Goal: Task Accomplishment & Management: Manage account settings

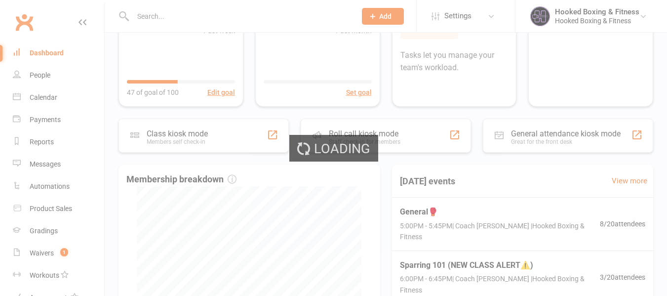
scroll to position [148, 0]
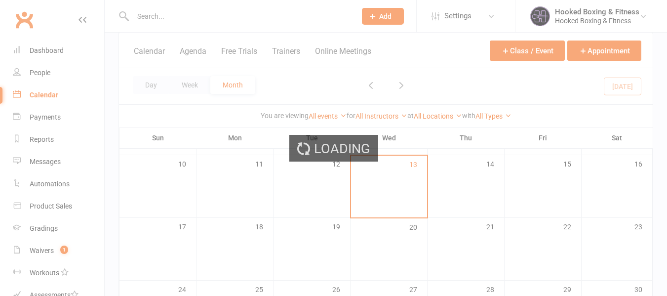
scroll to position [198, 0]
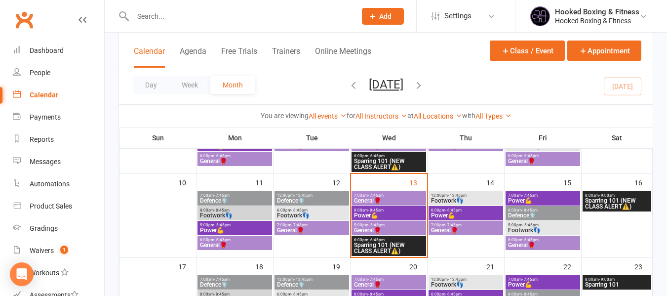
click at [391, 230] on span "General🥊" at bounding box center [389, 230] width 71 height 6
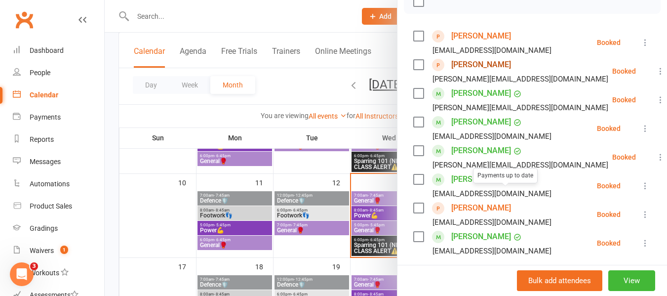
scroll to position [141, 0]
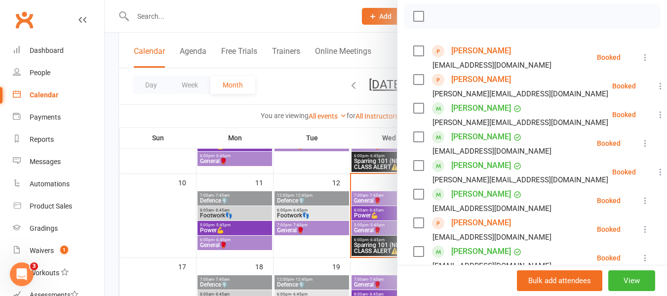
click at [481, 87] on link "Benjamin Abhi" at bounding box center [481, 80] width 60 height 16
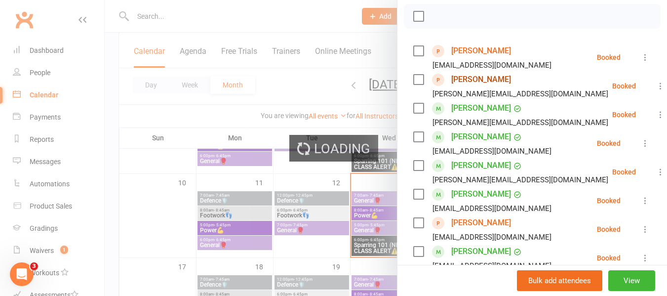
scroll to position [108, 0]
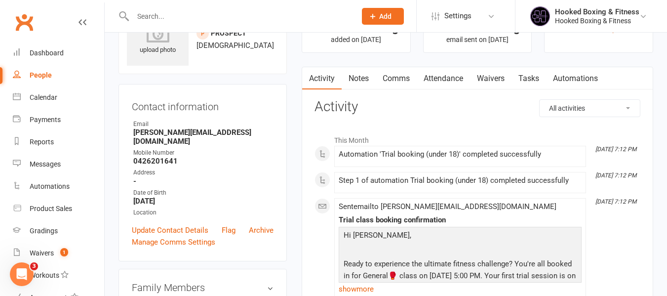
scroll to position [49, 0]
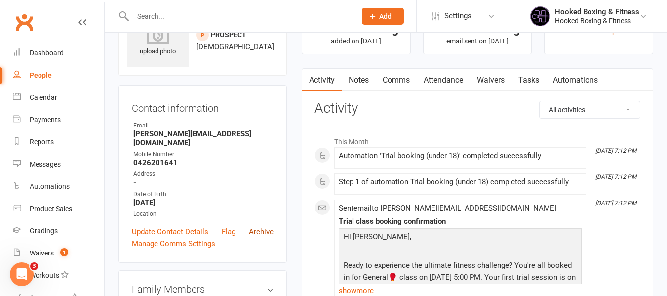
click at [263, 226] on link "Archive" at bounding box center [261, 232] width 25 height 12
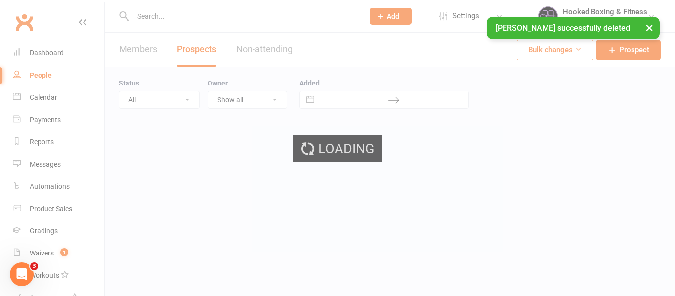
select select "100"
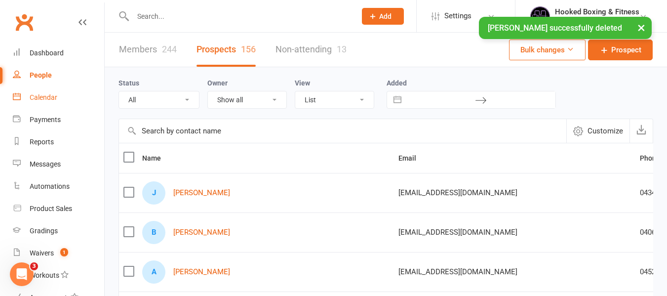
click at [40, 99] on div "Calendar" at bounding box center [44, 97] width 28 height 8
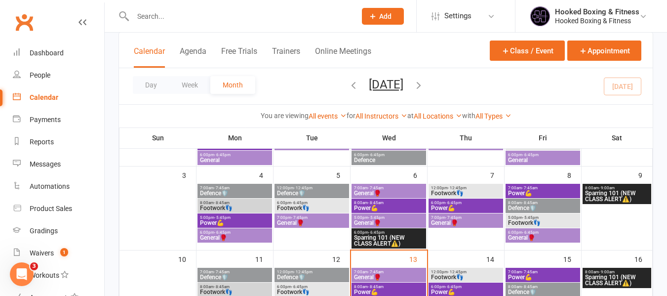
scroll to position [247, 0]
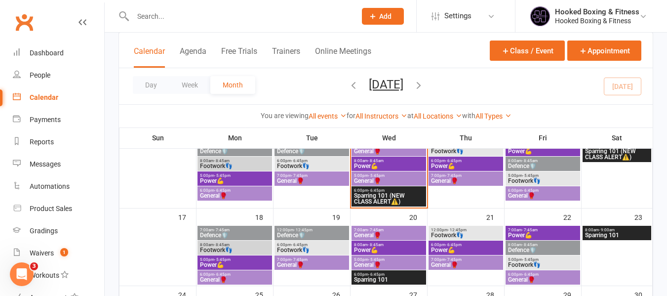
click at [399, 194] on span "Sparring 101 (NEW CLASS ALERT⚠️)" at bounding box center [389, 199] width 71 height 12
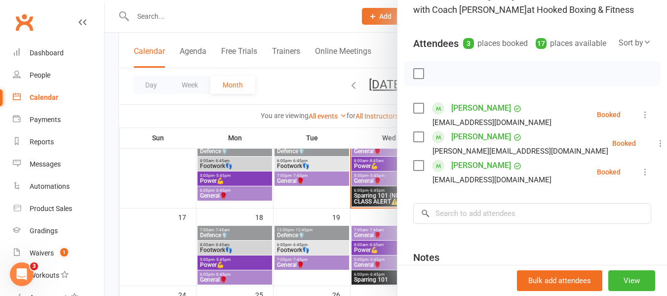
scroll to position [99, 0]
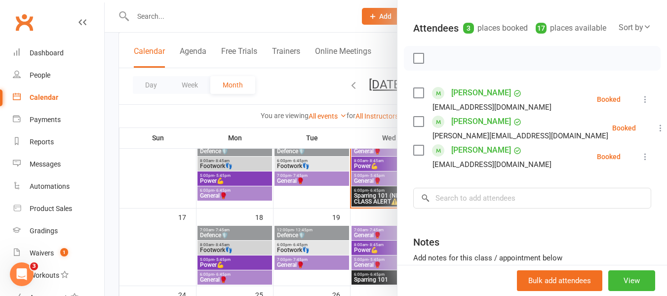
click at [329, 184] on div at bounding box center [386, 148] width 563 height 296
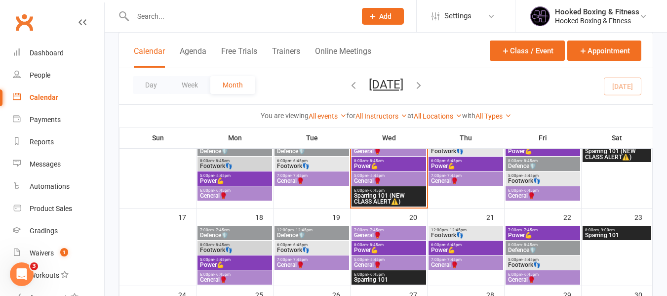
click at [392, 176] on span "5:00pm - 5:45pm" at bounding box center [389, 175] width 71 height 4
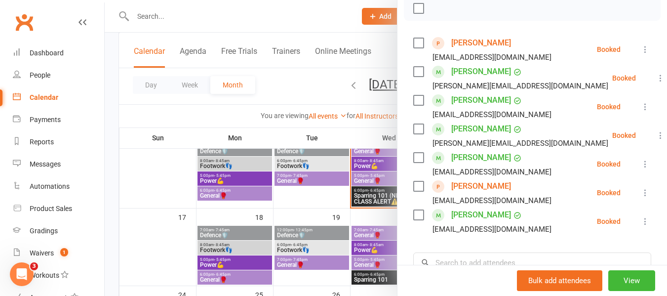
scroll to position [148, 0]
click at [362, 220] on div at bounding box center [386, 148] width 563 height 296
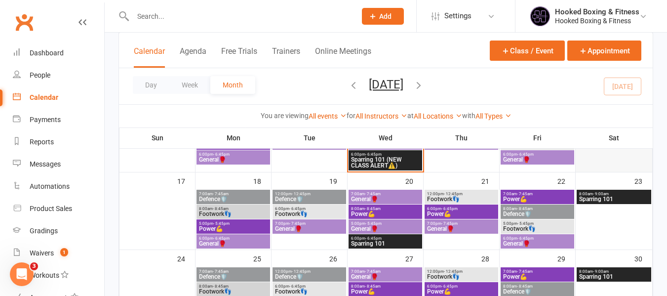
scroll to position [198, 0]
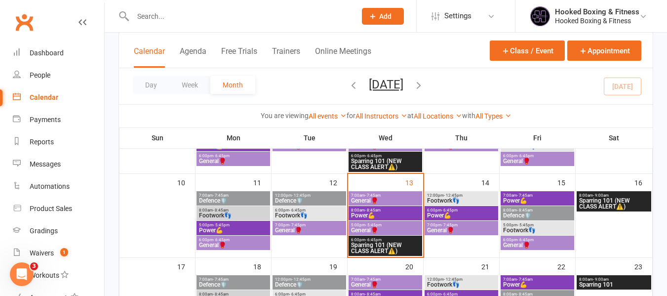
click at [530, 196] on span "- 7:45am" at bounding box center [525, 195] width 16 height 4
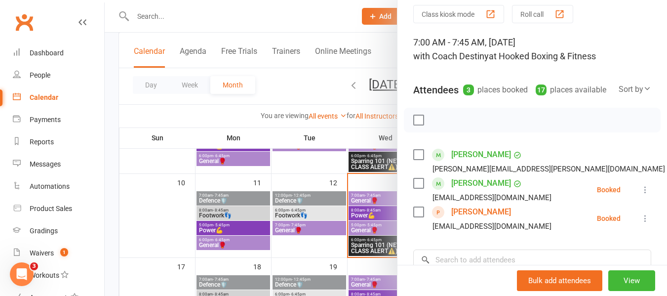
scroll to position [99, 0]
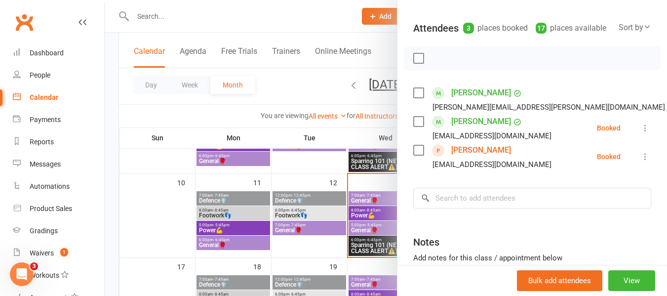
click at [576, 194] on div "Class kiosk mode Roll call 7:00 AM - 7:45 AM, Friday, August, 15, 2025 with Coa…" at bounding box center [533, 145] width 270 height 405
click at [555, 208] on input "search" at bounding box center [532, 198] width 238 height 21
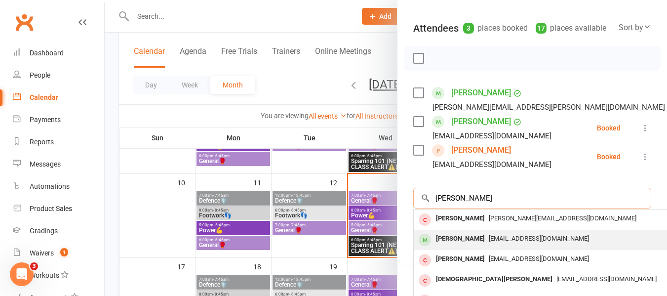
type input "Christina"
click at [513, 242] on span "christinaanastasi9@gmail.com" at bounding box center [539, 238] width 100 height 7
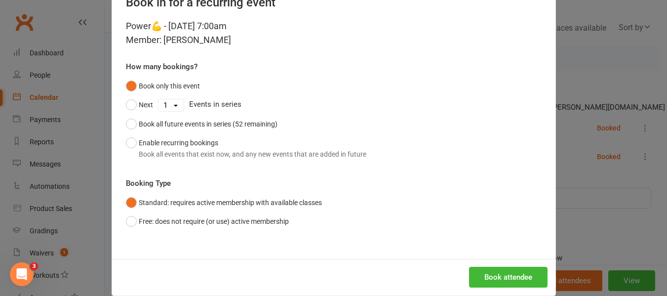
scroll to position [48, 0]
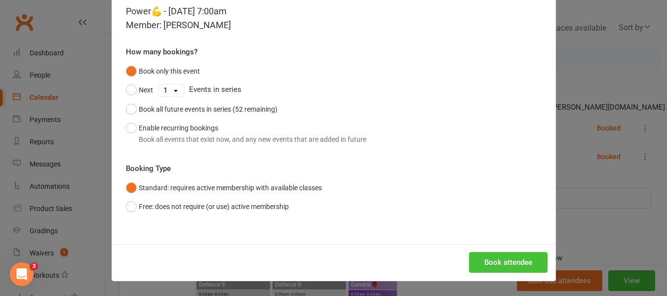
click at [482, 256] on button "Book attendee" at bounding box center [508, 262] width 79 height 21
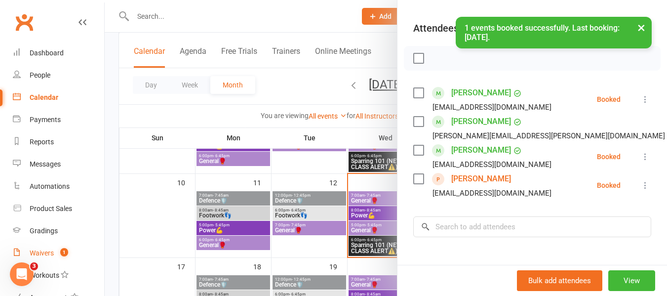
click at [57, 246] on link "Waivers 1" at bounding box center [58, 253] width 91 height 22
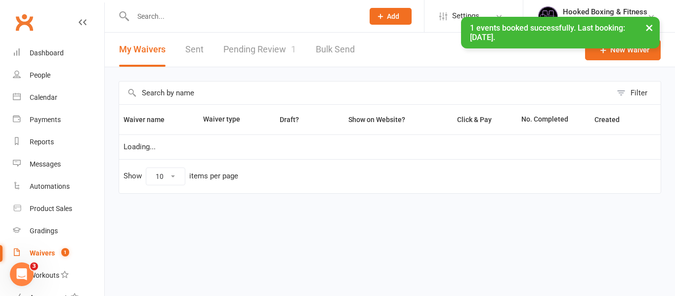
select select "100"
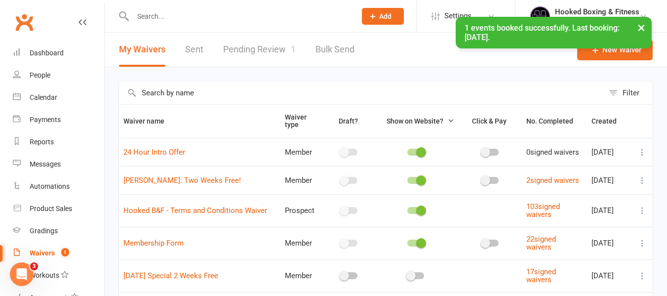
click at [237, 54] on link "Pending Review 1" at bounding box center [259, 50] width 73 height 34
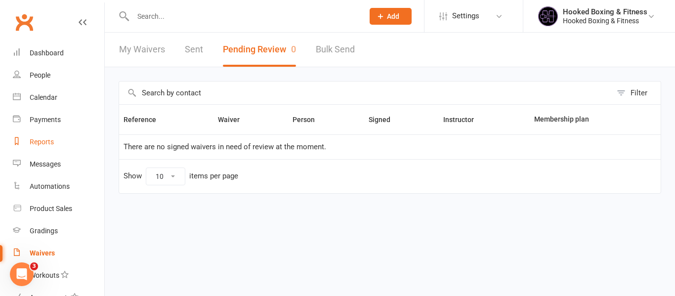
click at [48, 140] on div "Reports" at bounding box center [42, 142] width 24 height 8
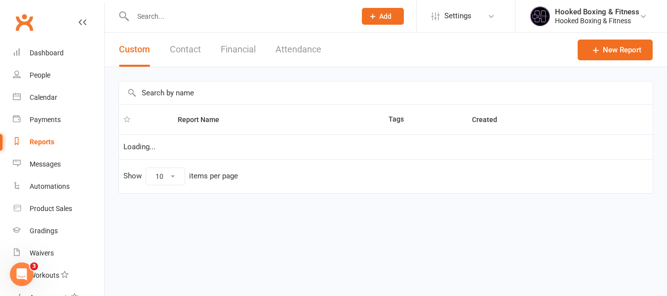
select select "50"
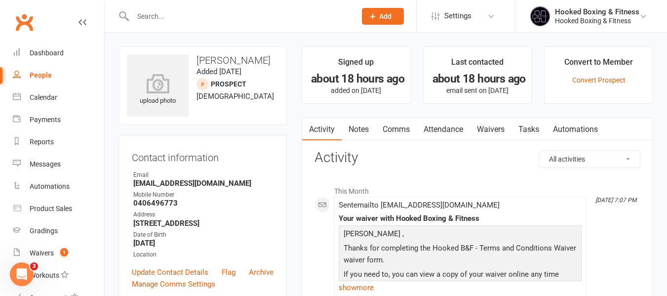
click at [503, 131] on link "Waivers" at bounding box center [490, 129] width 41 height 23
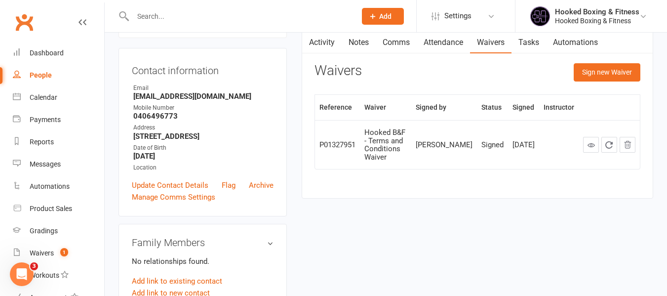
scroll to position [99, 0]
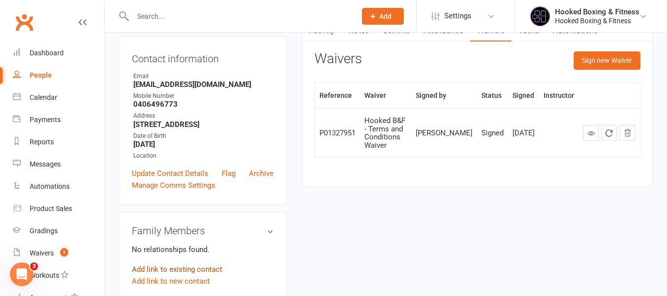
click at [190, 271] on link "Add link to existing contact" at bounding box center [177, 269] width 90 height 12
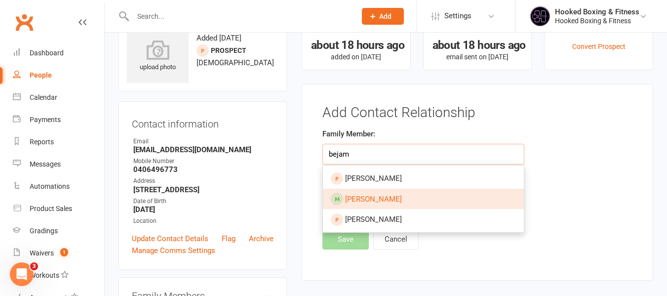
scroll to position [19, 0]
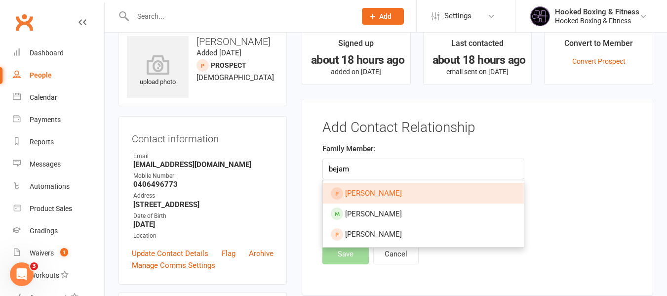
click at [419, 189] on link "Benjamin Abhi" at bounding box center [423, 193] width 201 height 21
type input "Benjamin Abhi"
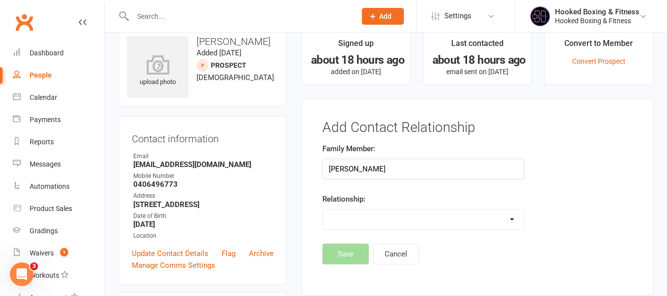
drag, startPoint x: 367, startPoint y: 222, endPoint x: 368, endPoint y: 240, distance: 18.3
click at [367, 222] on select "Parent / Guardian Child Sibling (parent not in system) Spouse / Partner Cousin …" at bounding box center [423, 219] width 201 height 20
select select "1"
click at [323, 209] on select "Parent / Guardian Child Sibling (parent not in system) Spouse / Partner Cousin …" at bounding box center [423, 219] width 201 height 20
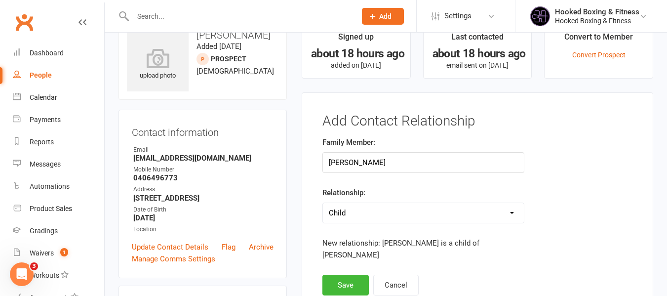
scroll to position [68, 0]
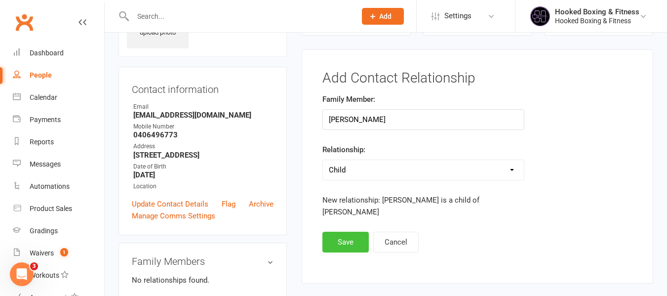
click at [350, 232] on button "Save" at bounding box center [345, 242] width 46 height 21
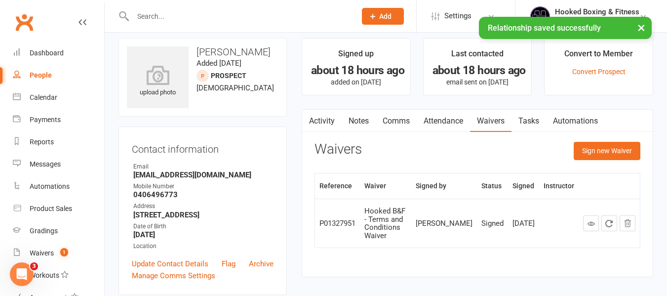
scroll to position [0, 0]
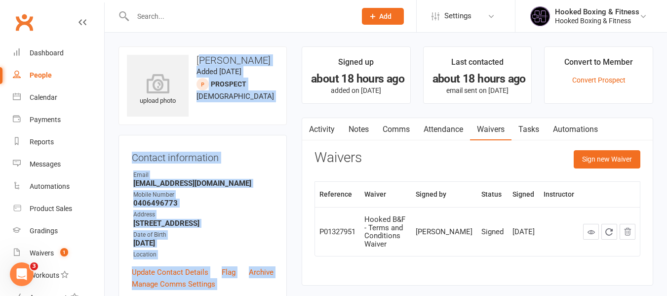
drag, startPoint x: 201, startPoint y: 55, endPoint x: 300, endPoint y: 58, distance: 99.3
click at [260, 58] on h3 "Abhi Mathew" at bounding box center [203, 60] width 152 height 11
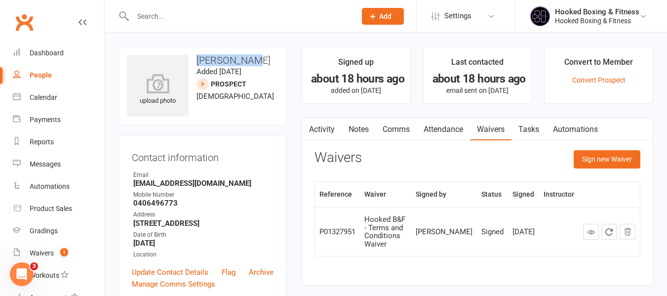
drag, startPoint x: 209, startPoint y: 57, endPoint x: 198, endPoint y: 62, distance: 12.4
click at [198, 62] on h3 "Abhi Mathew" at bounding box center [203, 60] width 152 height 11
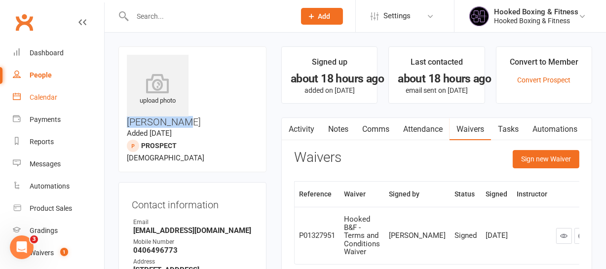
click at [54, 97] on div "Calendar" at bounding box center [44, 97] width 28 height 8
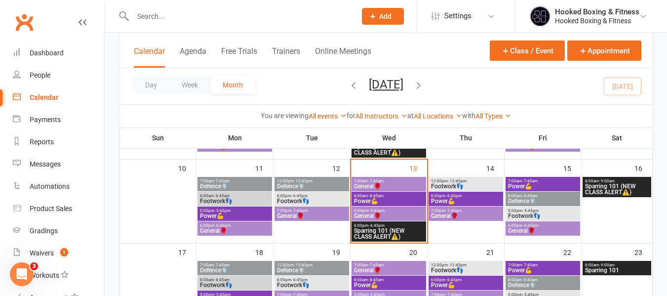
scroll to position [198, 0]
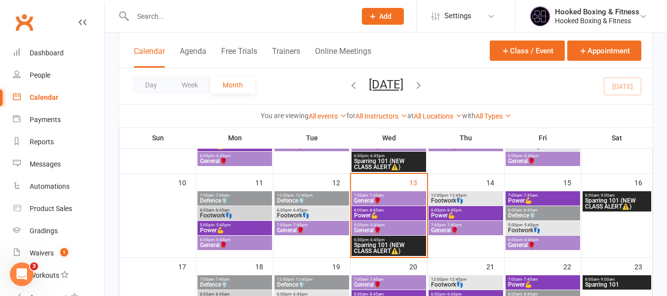
click at [452, 234] on div "7:00pm - 7:45pm General🥊" at bounding box center [466, 228] width 75 height 14
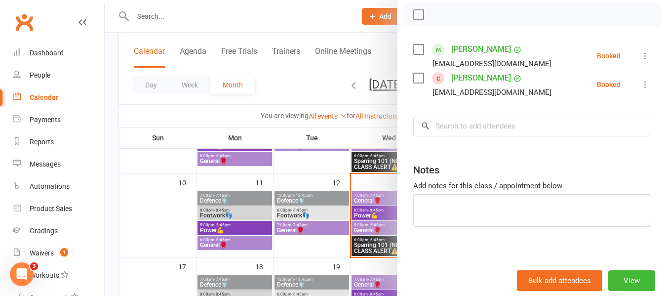
scroll to position [148, 0]
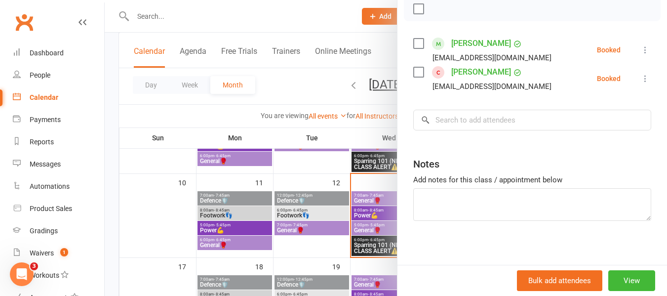
click at [352, 208] on div at bounding box center [386, 148] width 563 height 296
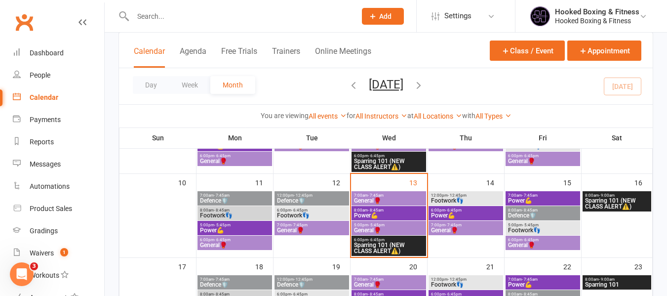
click at [399, 243] on span "Sparring 101 (NEW CLASS ALERT⚠️)" at bounding box center [389, 248] width 71 height 12
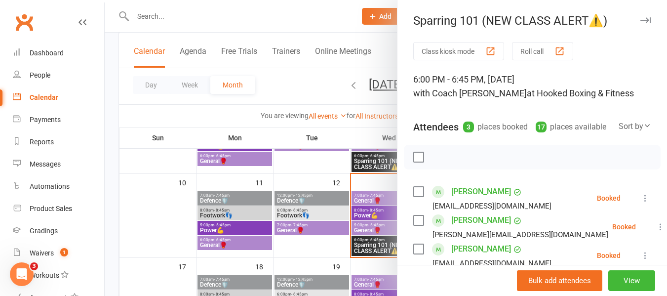
scroll to position [99, 0]
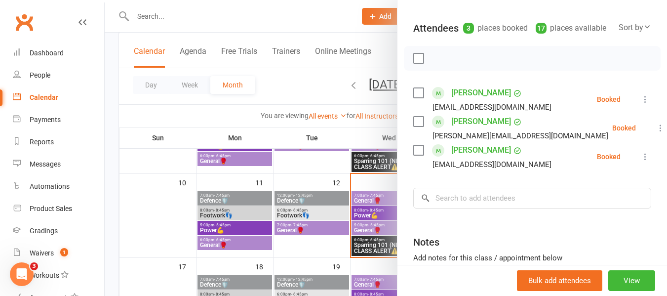
click at [353, 206] on div at bounding box center [386, 148] width 563 height 296
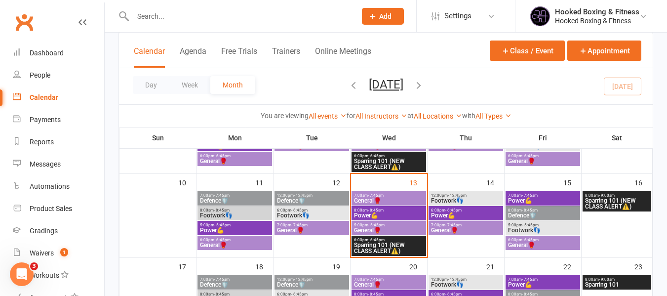
click at [398, 226] on span "5:00pm - 5:45pm" at bounding box center [389, 225] width 71 height 4
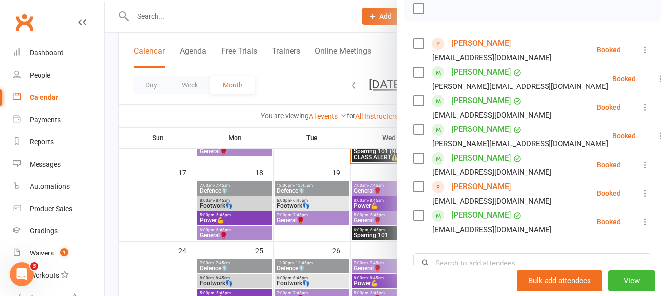
scroll to position [296, 0]
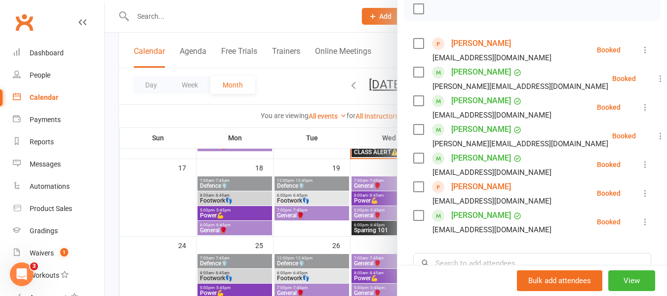
click at [336, 196] on div at bounding box center [386, 148] width 563 height 296
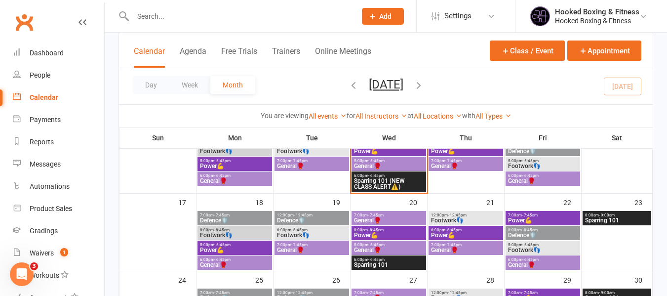
scroll to position [247, 0]
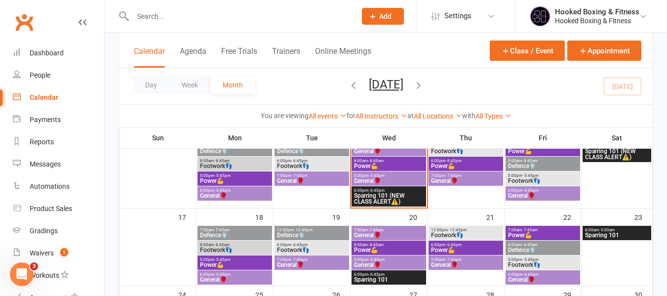
click at [455, 182] on span "General🥊" at bounding box center [466, 181] width 71 height 6
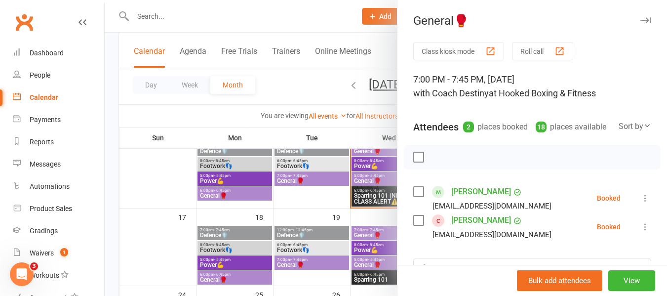
click at [321, 189] on div at bounding box center [386, 148] width 563 height 296
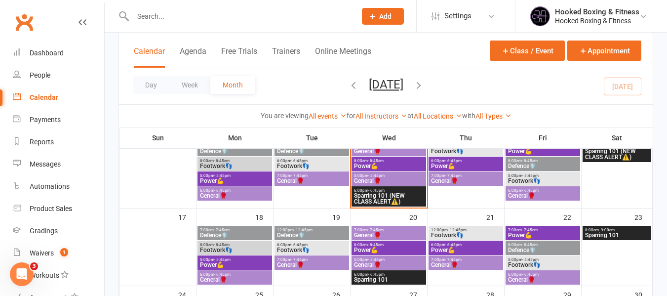
click at [442, 166] on span "Power💪" at bounding box center [466, 166] width 71 height 6
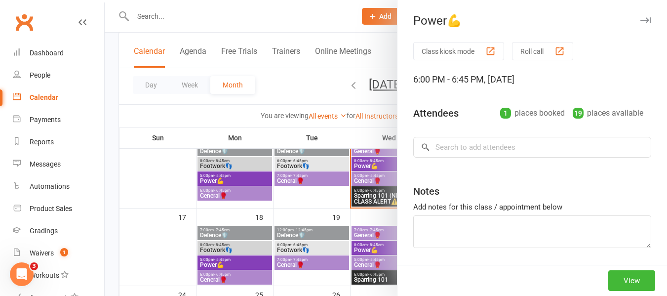
click at [340, 176] on div at bounding box center [386, 148] width 563 height 296
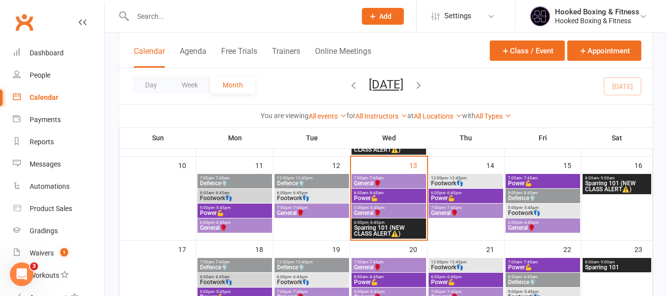
scroll to position [198, 0]
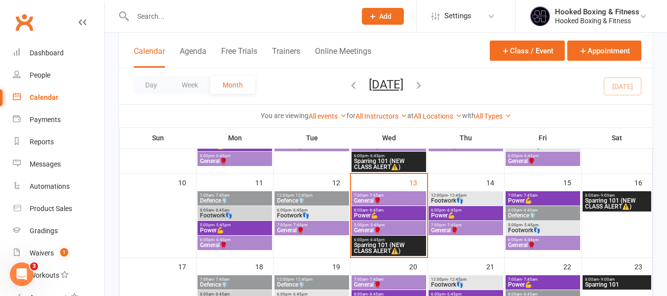
click at [445, 199] on span "Footwork👣" at bounding box center [466, 201] width 71 height 6
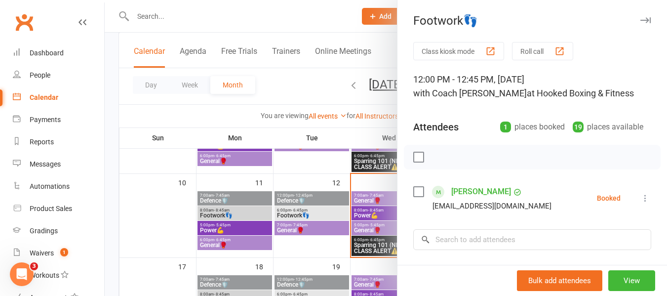
click at [376, 213] on div at bounding box center [386, 148] width 563 height 296
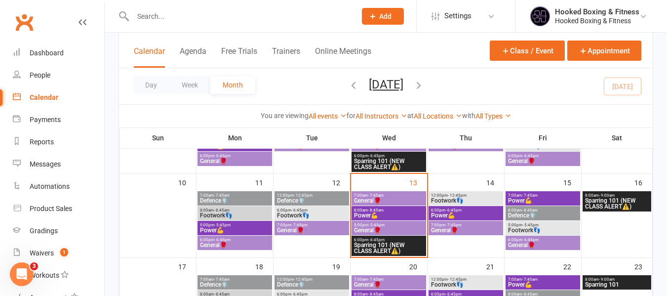
click at [527, 197] on span "- 7:45am" at bounding box center [530, 195] width 16 height 4
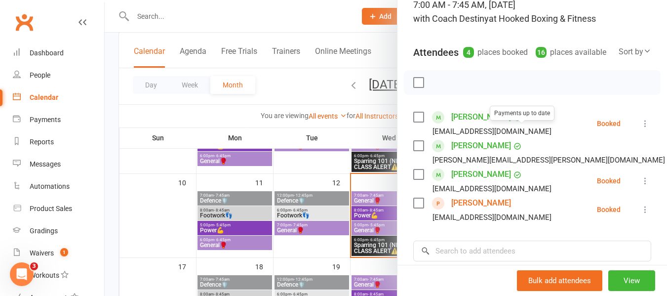
scroll to position [99, 0]
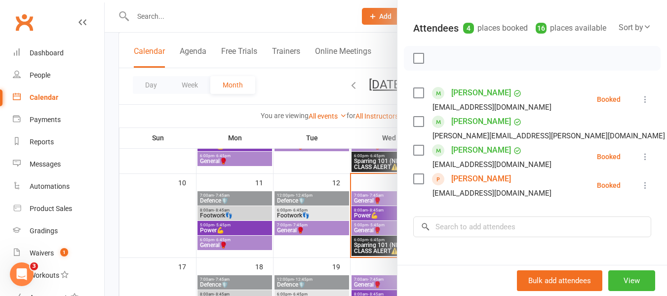
click at [325, 221] on div at bounding box center [386, 148] width 563 height 296
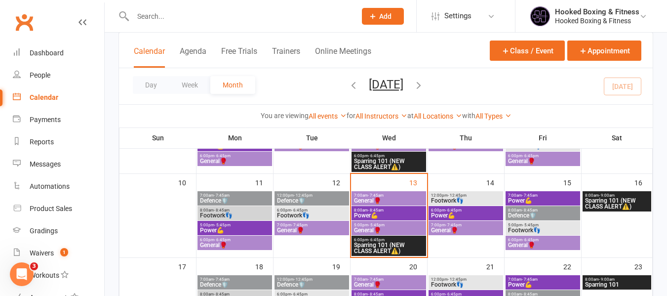
click at [545, 215] on span "Defence🛡️" at bounding box center [543, 215] width 71 height 6
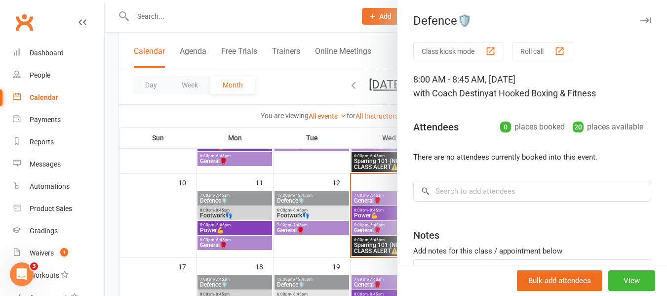
click at [321, 223] on div at bounding box center [386, 148] width 563 height 296
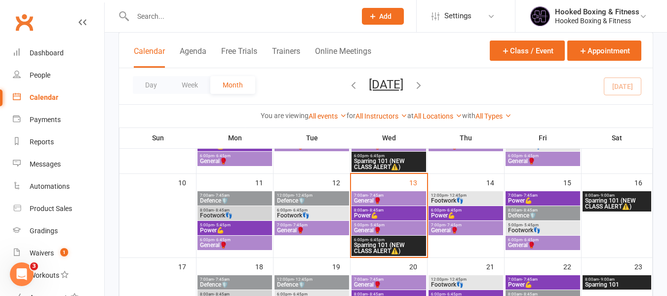
click at [544, 231] on span "Footwork👣" at bounding box center [543, 230] width 71 height 6
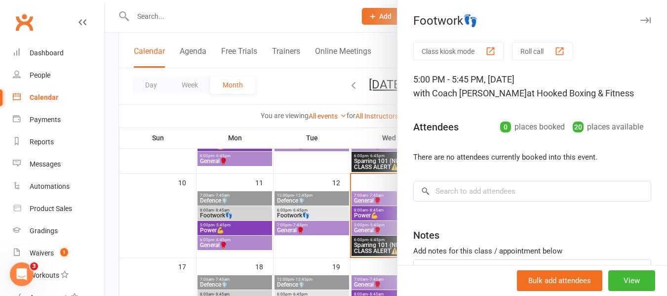
click at [336, 225] on div at bounding box center [386, 148] width 563 height 296
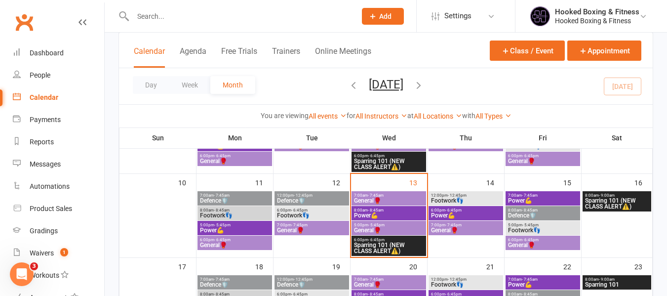
click at [535, 240] on span "- 6:45pm" at bounding box center [530, 240] width 16 height 4
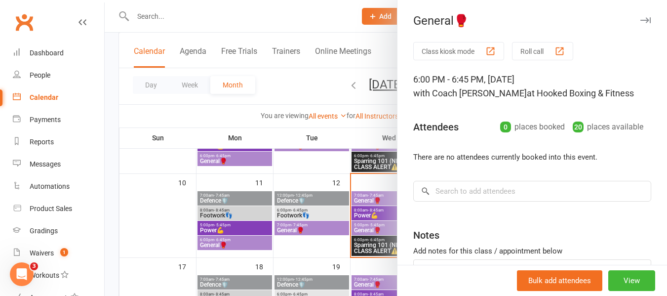
click at [334, 229] on div at bounding box center [386, 148] width 563 height 296
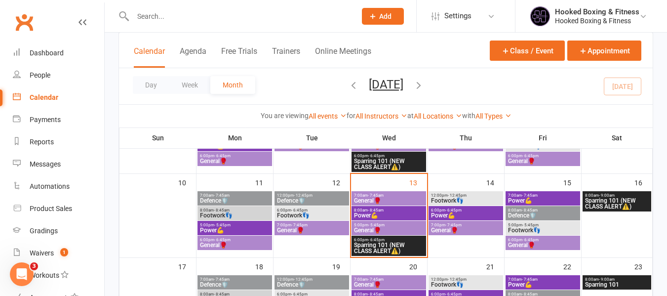
click at [248, 21] on input "text" at bounding box center [239, 16] width 219 height 14
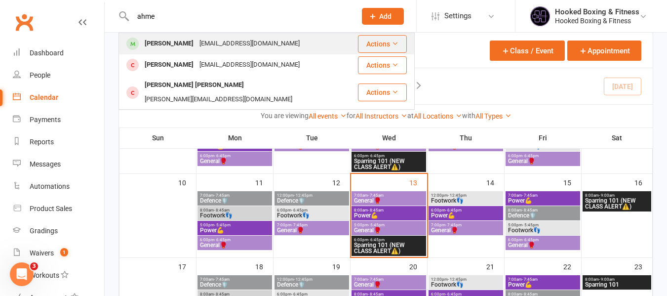
type input "ahme"
click at [248, 39] on div "ahmed.amir77@gmail.com" at bounding box center [250, 44] width 106 height 14
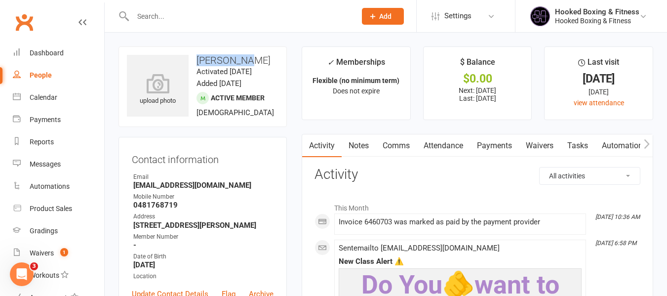
drag, startPoint x: 246, startPoint y: 64, endPoint x: 195, endPoint y: 59, distance: 51.1
click at [195, 59] on h3 "Ahmed Haji" at bounding box center [203, 60] width 152 height 11
click at [68, 249] on count-badge "1" at bounding box center [61, 253] width 13 height 8
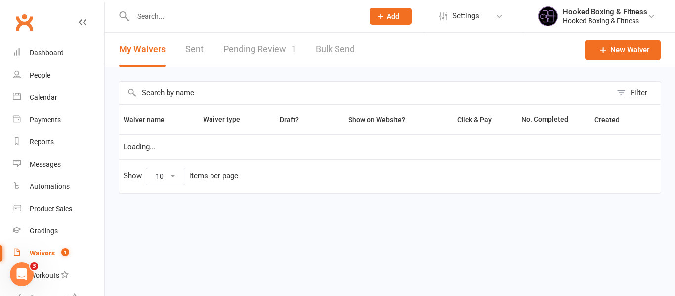
select select "100"
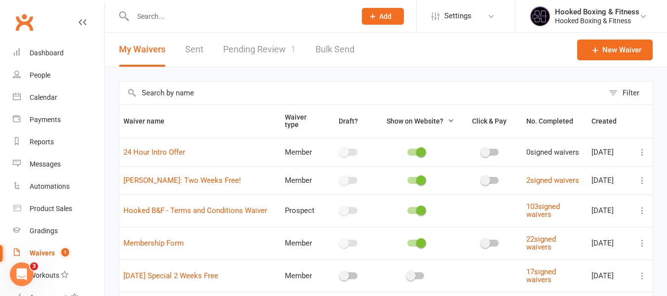
click at [272, 48] on link "Pending Review 1" at bounding box center [259, 50] width 73 height 34
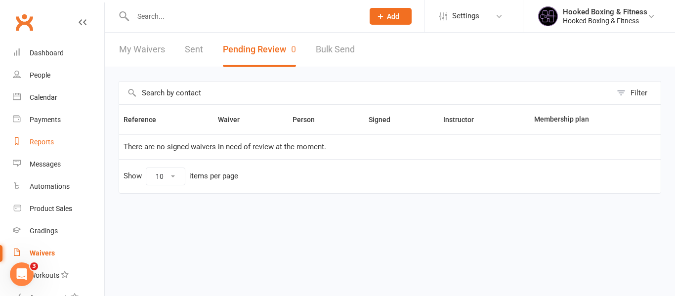
click at [40, 142] on div "Reports" at bounding box center [42, 142] width 24 height 8
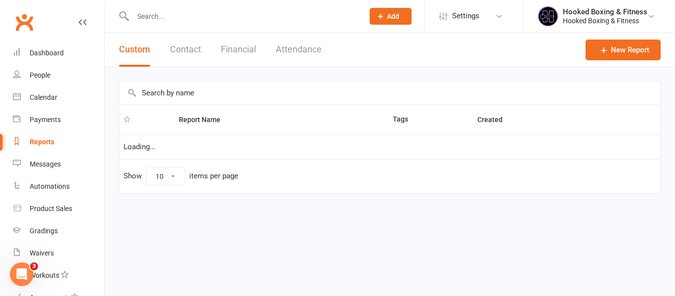
select select "50"
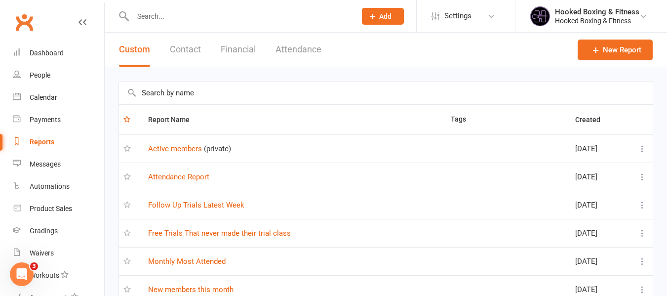
click at [183, 182] on td "Attendance Report" at bounding box center [295, 176] width 303 height 28
click at [191, 172] on link "Attendance Report" at bounding box center [178, 176] width 61 height 9
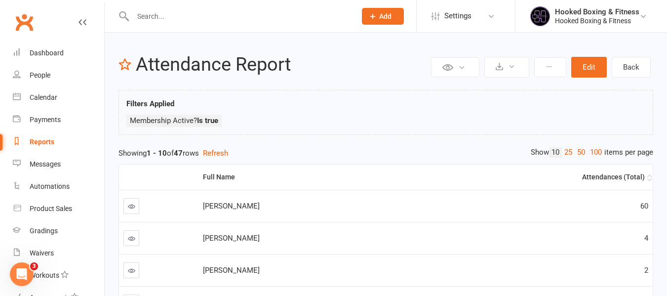
click at [639, 182] on th "Attendances (Total)" at bounding box center [532, 176] width 242 height 25
click at [617, 174] on div "Attendances (Total)" at bounding box center [530, 176] width 230 height 7
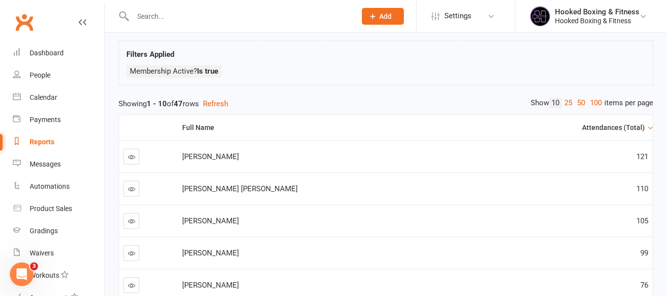
click at [130, 255] on icon at bounding box center [131, 252] width 7 height 7
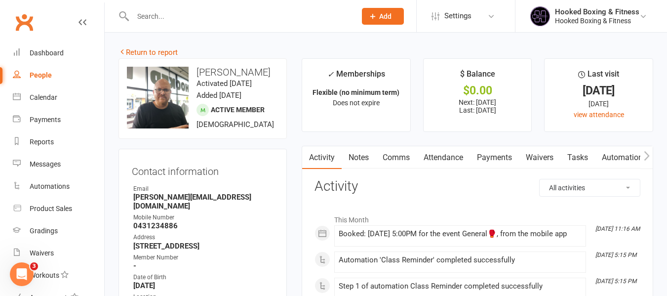
click at [609, 159] on link "Automations" at bounding box center [624, 157] width 59 height 23
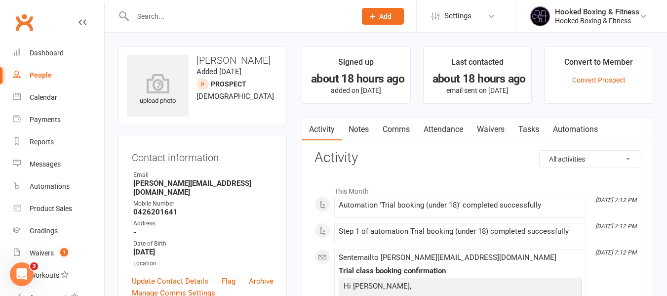
click at [499, 132] on link "Waivers" at bounding box center [490, 129] width 41 height 23
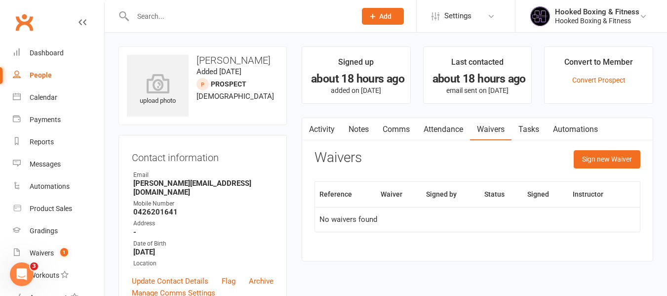
click at [322, 133] on link "Activity" at bounding box center [322, 129] width 40 height 23
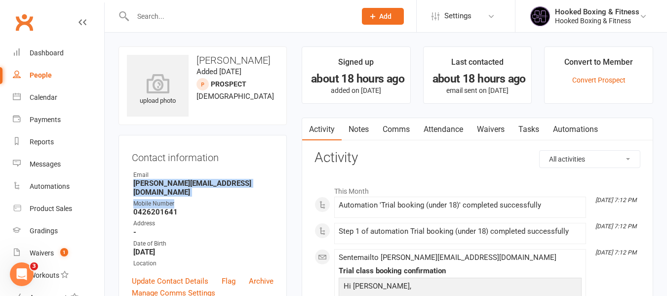
drag, startPoint x: 137, startPoint y: 183, endPoint x: 230, endPoint y: 191, distance: 93.1
click at [230, 191] on ul "Owner Email Benjamin.abhi2308@gmail.com Mobile Number 0426201641 Address - Date…" at bounding box center [203, 219] width 142 height 98
click at [296, 155] on main "Signed up about 18 hours ago added on 12 Aug 2025 Last contacted about 18 hours…" at bounding box center [477, 270] width 366 height 449
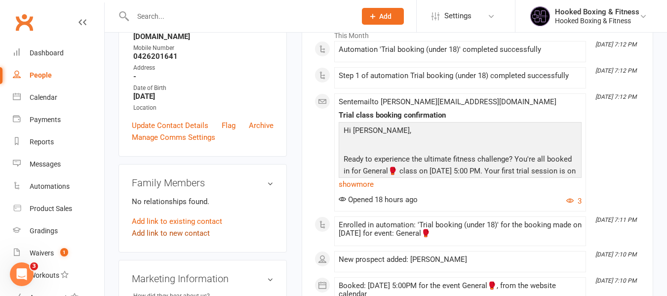
scroll to position [148, 0]
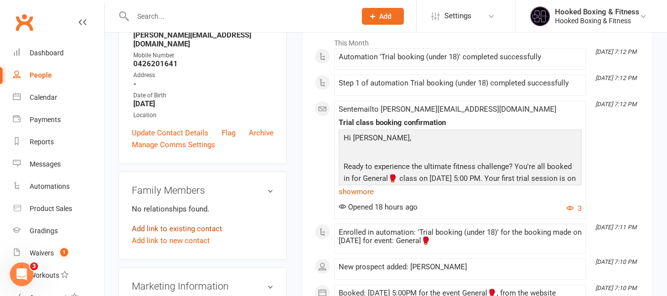
click at [209, 223] on link "Add link to existing contact" at bounding box center [177, 229] width 90 height 12
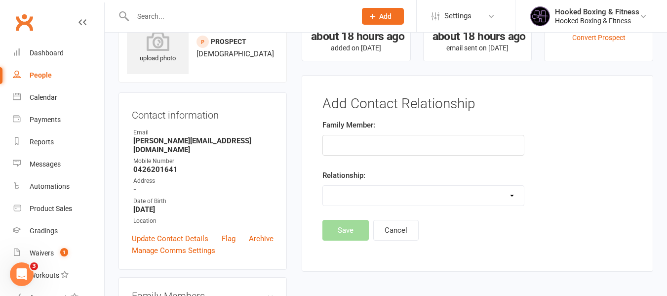
scroll to position [19, 0]
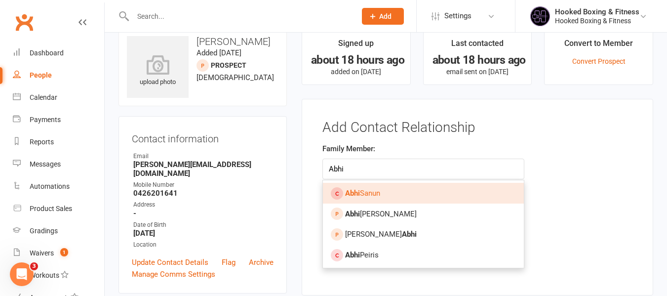
type input "Abhi"
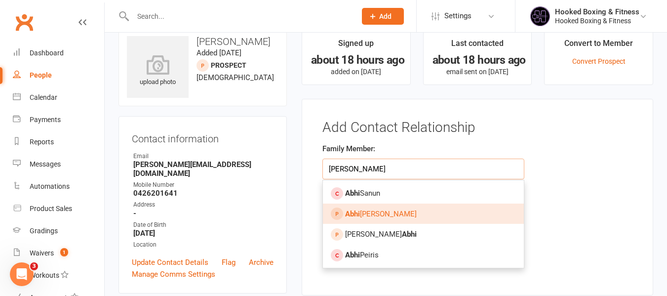
type input "abhi matt"
click at [411, 213] on link "Abhi Mathew" at bounding box center [423, 213] width 201 height 21
type input "[PERSON_NAME]"
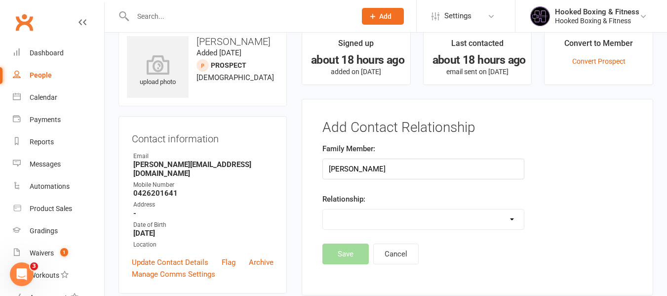
click at [447, 222] on select "Parent / Guardian Child Sibling (parent not in system) Spouse / Partner Cousin …" at bounding box center [423, 219] width 201 height 20
click at [611, 199] on div "Family Member: Abhi Mathew Relationship: Parent / Guardian Child Sibling (paren…" at bounding box center [477, 193] width 325 height 101
drag, startPoint x: 407, startPoint y: 223, endPoint x: 402, endPoint y: 212, distance: 11.5
click at [407, 223] on select "Parent / Guardian Child Sibling (parent not in system) Spouse / Partner Cousin …" at bounding box center [423, 219] width 201 height 20
select select "0"
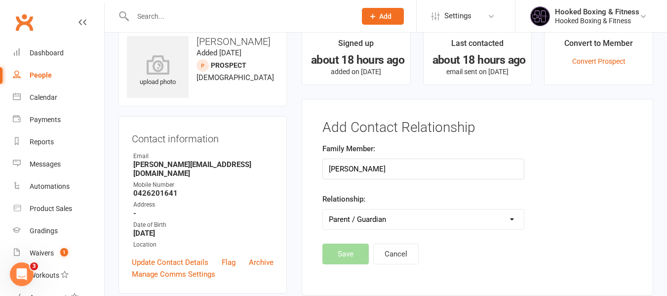
click at [323, 209] on select "Parent / Guardian Child Sibling (parent not in system) Spouse / Partner Cousin …" at bounding box center [423, 219] width 201 height 20
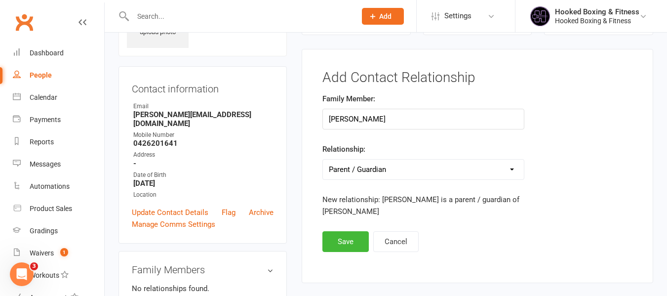
scroll to position [68, 0]
click at [351, 241] on button "Save" at bounding box center [345, 242] width 46 height 21
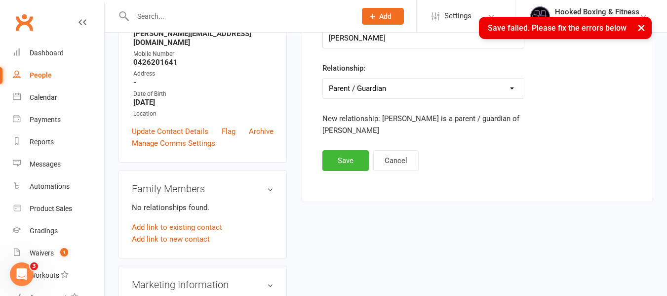
scroll to position [167, 0]
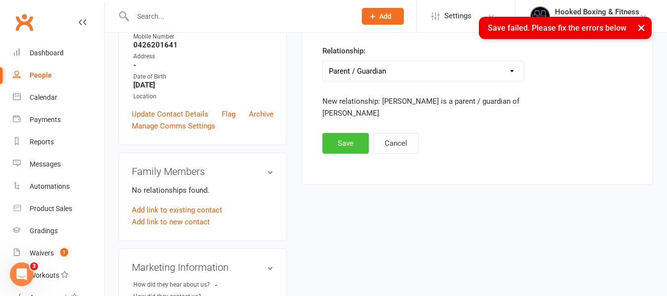
click at [344, 152] on button "Save" at bounding box center [345, 143] width 46 height 21
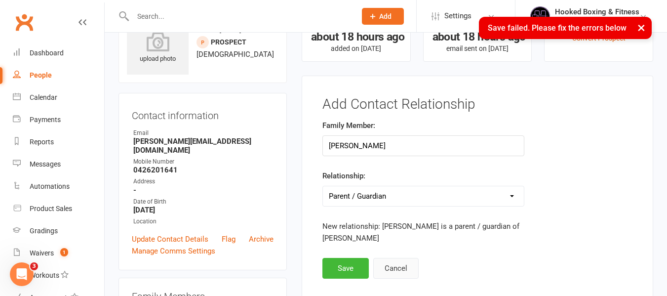
scroll to position [19, 0]
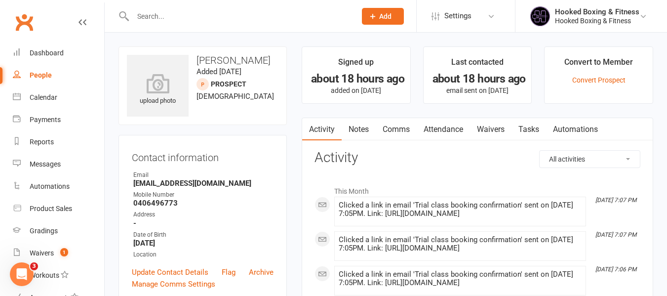
click at [501, 126] on link "Waivers" at bounding box center [490, 129] width 41 height 23
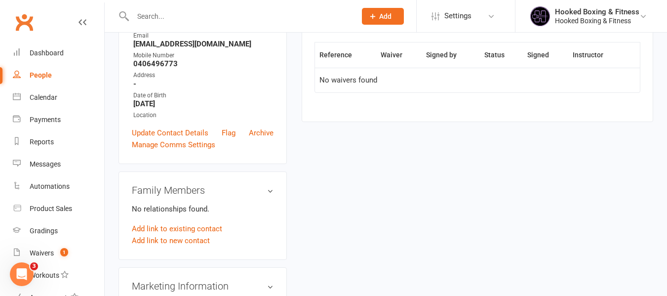
scroll to position [148, 0]
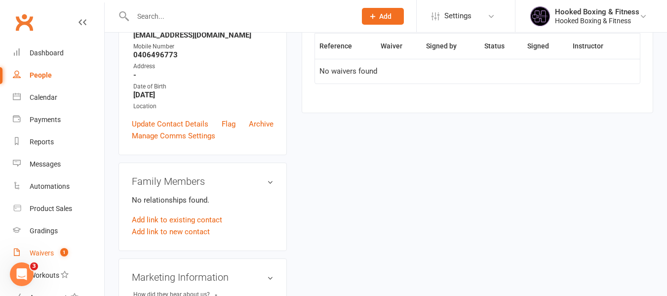
click at [55, 259] on link "Waivers 1" at bounding box center [58, 253] width 91 height 22
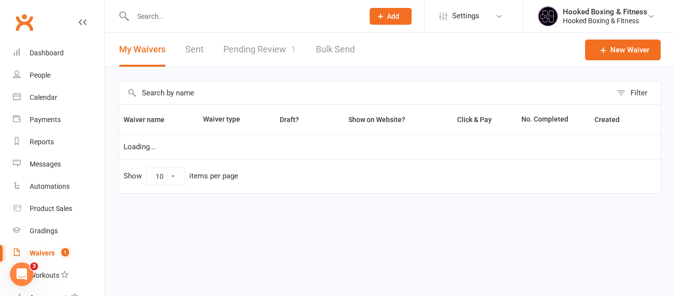
select select "100"
click at [286, 49] on link "Pending Review 1" at bounding box center [259, 50] width 73 height 34
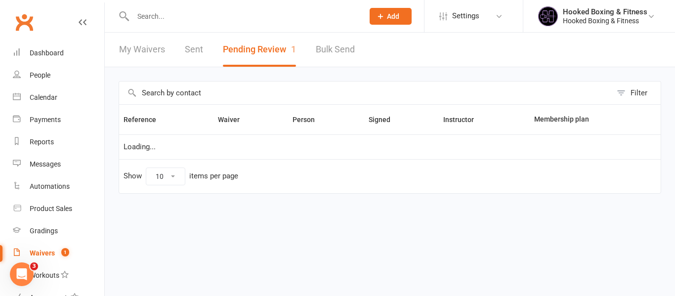
click at [286, 49] on button "Pending Review 1" at bounding box center [259, 50] width 73 height 34
click at [362, 48] on div "My Waivers Sent Pending Review 1 Bulk Send" at bounding box center [237, 50] width 264 height 34
click at [344, 48] on link "Bulk Send" at bounding box center [335, 50] width 39 height 34
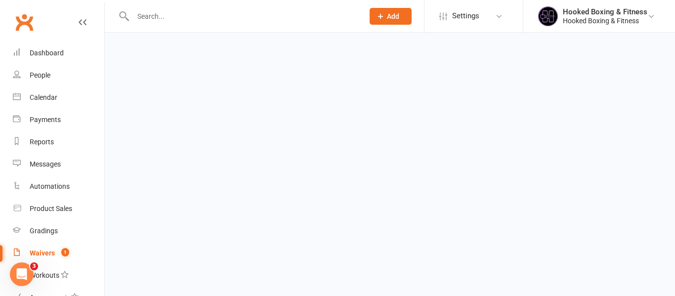
click at [64, 252] on span "1" at bounding box center [65, 252] width 8 height 8
select select "100"
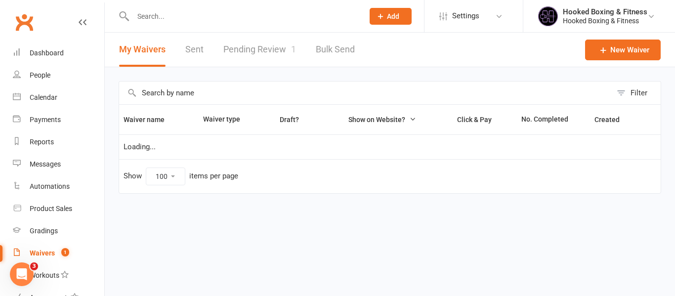
click at [262, 44] on link "Pending Review 1" at bounding box center [259, 50] width 73 height 34
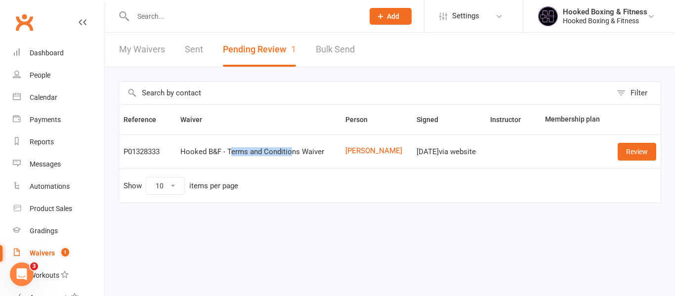
drag, startPoint x: 228, startPoint y: 146, endPoint x: 311, endPoint y: 155, distance: 83.4
click at [311, 155] on td "Hooked B&F - Terms and Conditions Waiver" at bounding box center [258, 151] width 165 height 34
click at [311, 155] on div "Hooked B&F - Terms and Conditions Waiver" at bounding box center [258, 152] width 156 height 8
click at [642, 154] on link "Review" at bounding box center [636, 152] width 39 height 18
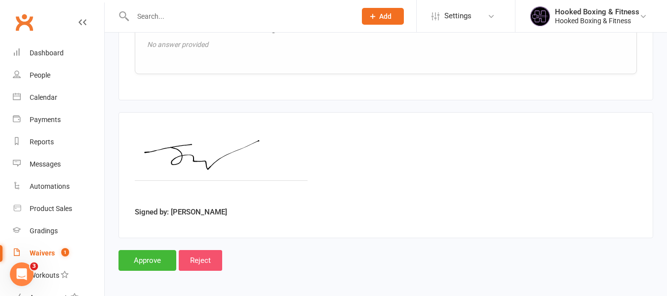
scroll to position [852, 0]
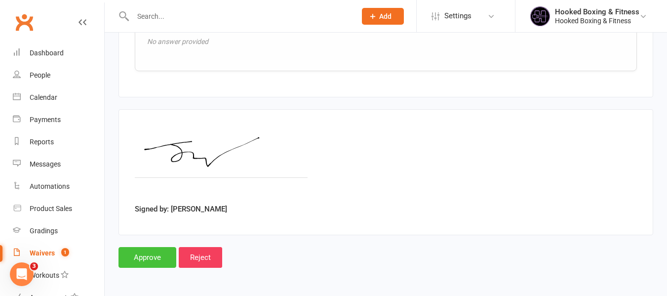
click at [161, 257] on input "Approve" at bounding box center [148, 257] width 58 height 21
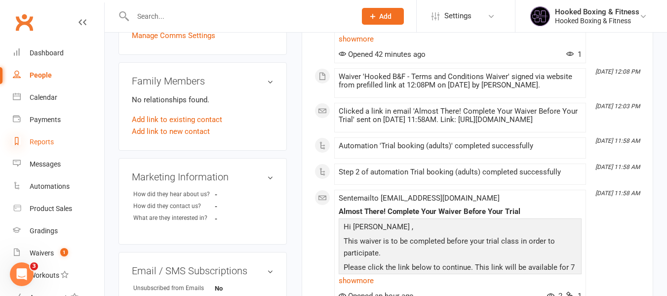
scroll to position [203, 0]
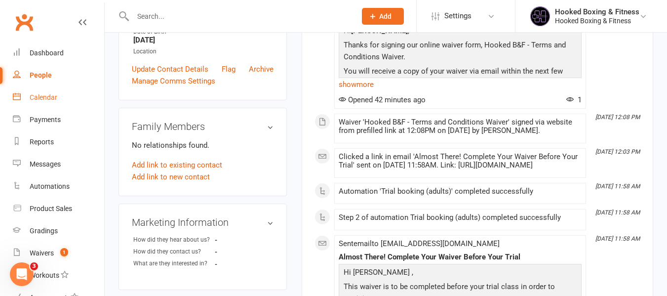
click at [47, 99] on div "Calendar" at bounding box center [44, 97] width 28 height 8
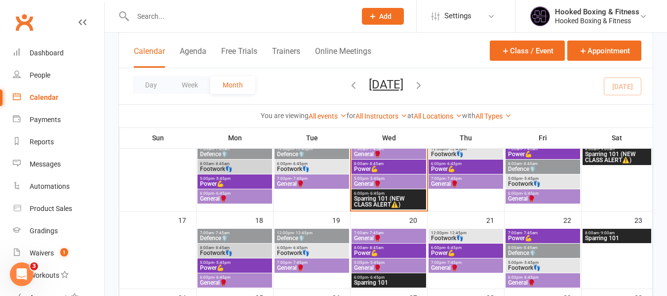
scroll to position [247, 0]
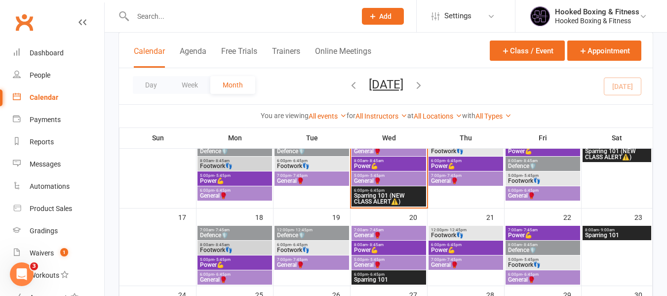
click at [394, 183] on span "General🥊" at bounding box center [389, 181] width 71 height 6
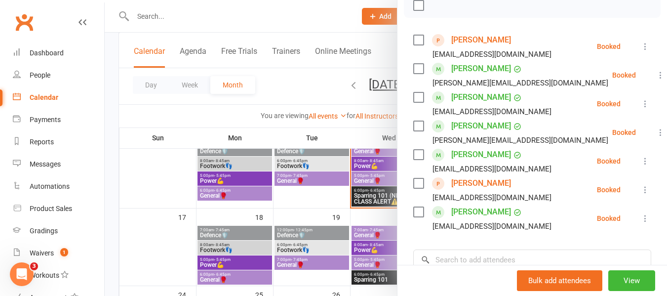
scroll to position [169, 0]
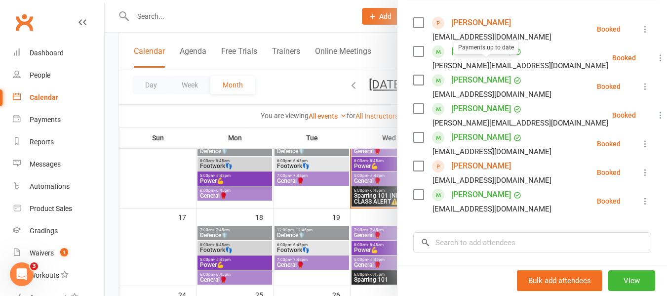
click at [474, 174] on link "[PERSON_NAME]" at bounding box center [481, 166] width 60 height 16
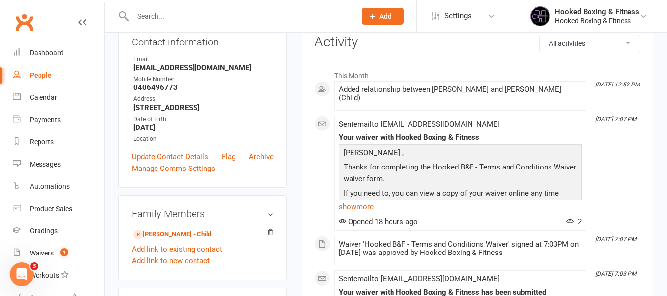
scroll to position [99, 0]
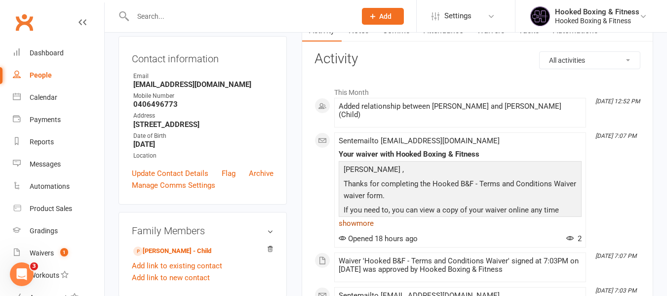
click at [372, 216] on link "show more" at bounding box center [460, 223] width 243 height 14
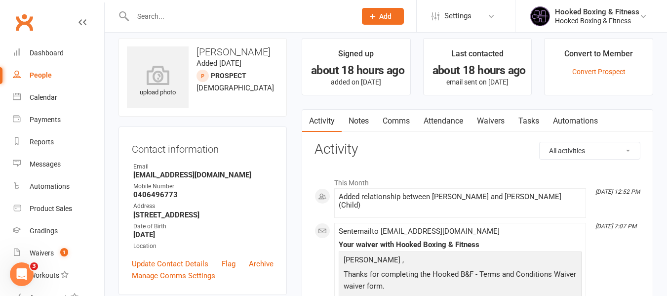
scroll to position [0, 0]
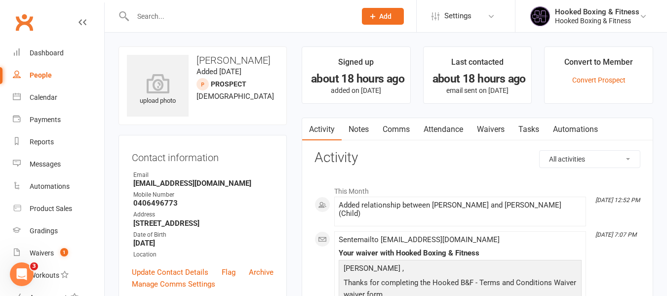
click at [491, 127] on link "Waivers" at bounding box center [490, 129] width 41 height 23
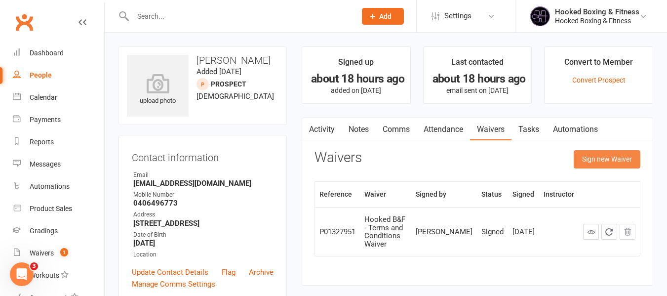
click at [597, 153] on button "Sign new Waiver" at bounding box center [607, 159] width 67 height 18
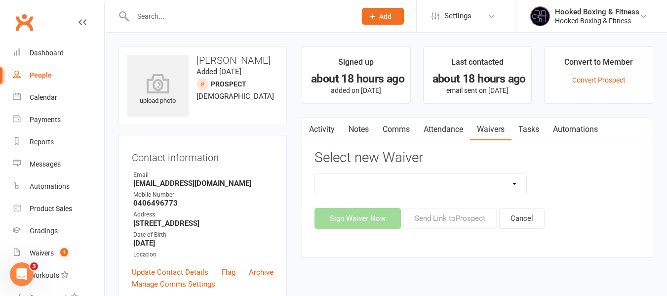
drag, startPoint x: 473, startPoint y: 182, endPoint x: 444, endPoint y: 182, distance: 28.6
click at [473, 182] on select "24 Hour Intro Offer Christina Promo: Two Weeks Free! Easter Special 2 Weeks Fre…" at bounding box center [420, 184] width 211 height 20
drag, startPoint x: 648, startPoint y: 153, endPoint x: 624, endPoint y: 153, distance: 24.2
click at [648, 153] on div "Activity Notes Comms Attendance Waivers Tasks Automations Select new Waiver 24 …" at bounding box center [478, 188] width 352 height 140
click at [494, 131] on link "Waivers" at bounding box center [490, 129] width 41 height 23
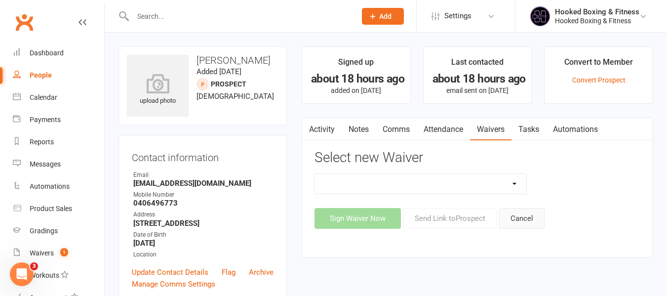
click at [521, 222] on button "Cancel" at bounding box center [521, 218] width 45 height 21
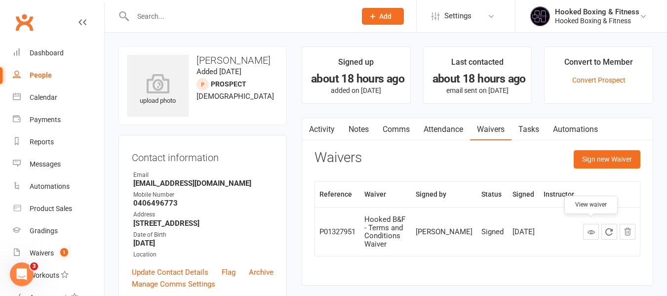
click at [590, 228] on icon at bounding box center [591, 231] width 7 height 7
click at [601, 155] on button "Sign new Waiver" at bounding box center [607, 159] width 67 height 18
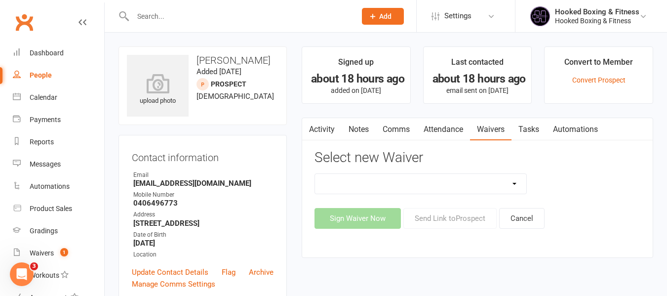
click at [426, 181] on select "24 Hour Intro Offer Christina Promo: Two Weeks Free! Easter Special 2 Weeks Fre…" at bounding box center [420, 184] width 211 height 20
select select "13457"
click at [315, 174] on select "24 Hour Intro Offer Christina Promo: Two Weeks Free! Easter Special 2 Weeks Fre…" at bounding box center [420, 184] width 211 height 20
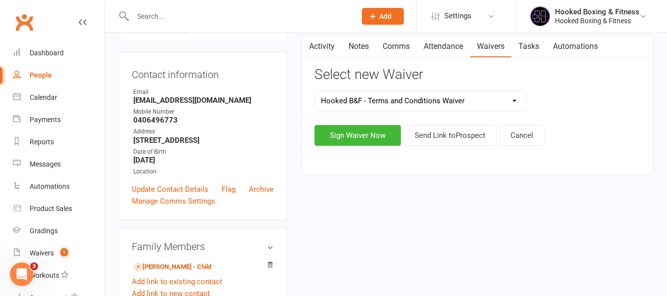
scroll to position [49, 0]
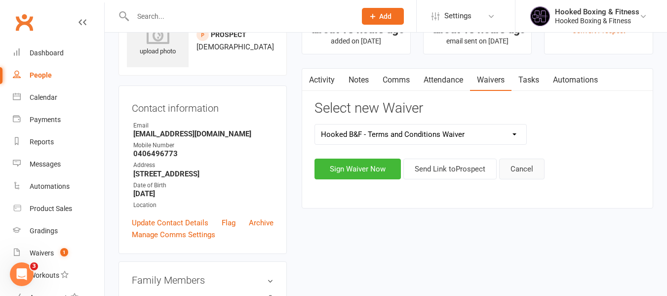
click at [529, 164] on button "Cancel" at bounding box center [521, 169] width 45 height 21
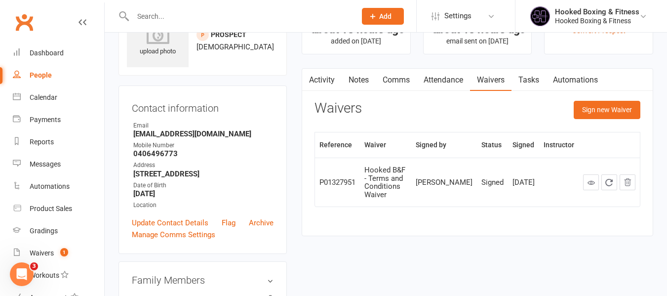
click at [494, 207] on div "Reference Waiver Signed by Status Signed Instructor P01327951 Hooked B&F - Term…" at bounding box center [478, 176] width 326 height 89
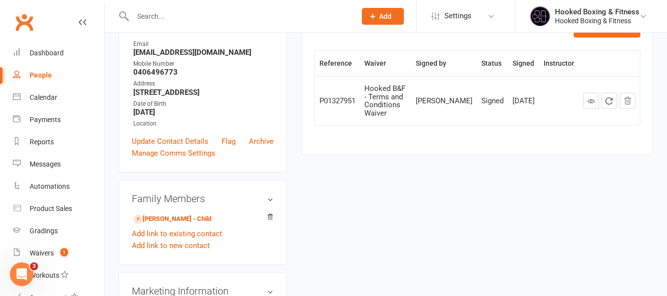
scroll to position [148, 0]
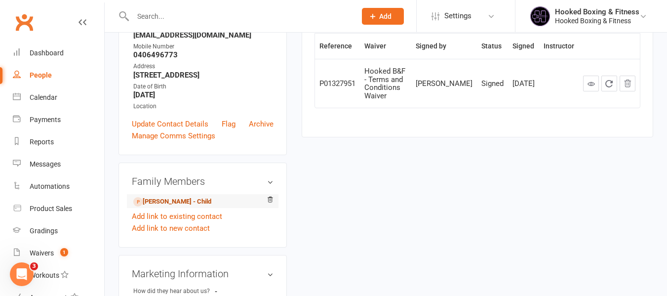
click at [171, 199] on link "Benjamin Abhi - Child" at bounding box center [172, 202] width 78 height 10
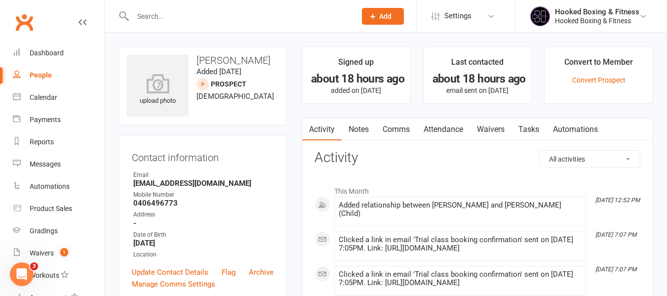
click at [470, 121] on link "Attendance" at bounding box center [443, 129] width 53 height 23
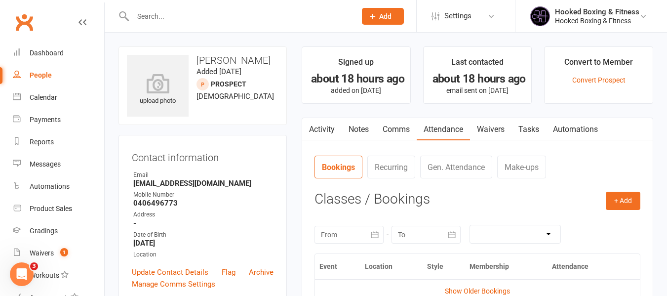
click at [488, 126] on link "Waivers" at bounding box center [490, 129] width 41 height 23
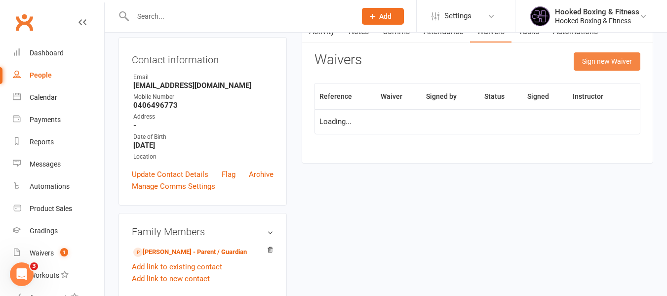
scroll to position [99, 0]
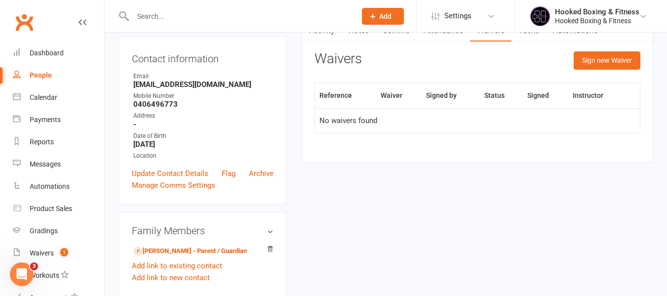
click at [611, 49] on div "Activity Notes Comms Attendance Waivers Tasks Automations Attendance Number of …" at bounding box center [478, 91] width 352 height 144
click at [609, 58] on button "Sign new Waiver" at bounding box center [607, 60] width 67 height 18
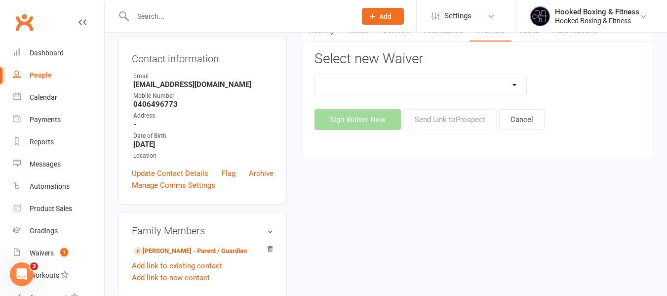
drag, startPoint x: 435, startPoint y: 80, endPoint x: 427, endPoint y: 94, distance: 15.5
click at [435, 80] on select "24 Hour Intro Offer Christina Promo: Two Weeks Free! Easter Special 2 Weeks Fre…" at bounding box center [420, 85] width 211 height 20
select select "13457"
click at [315, 75] on select "24 Hour Intro Offer Christina Promo: Two Weeks Free! Easter Special 2 Weeks Fre…" at bounding box center [420, 85] width 211 height 20
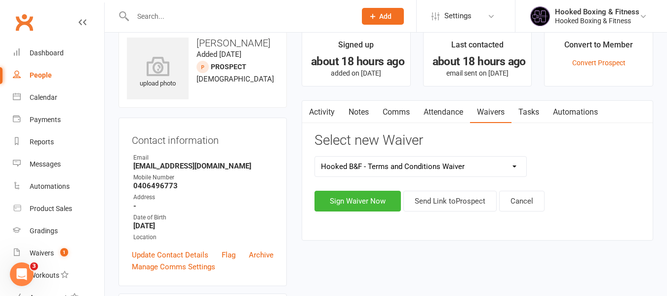
scroll to position [0, 0]
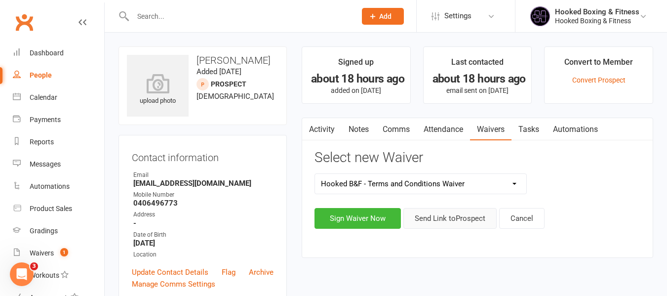
click at [454, 218] on button "Send Link to Prospect" at bounding box center [449, 218] width 93 height 21
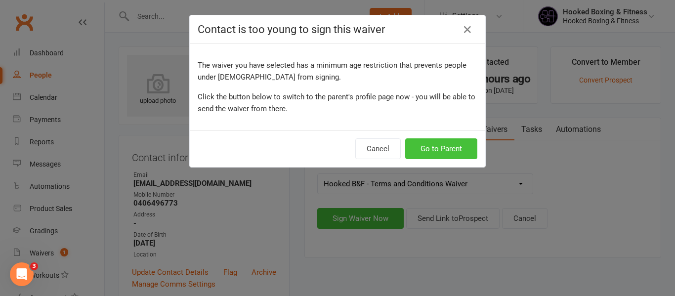
click at [455, 151] on button "Go to Parent" at bounding box center [441, 148] width 72 height 21
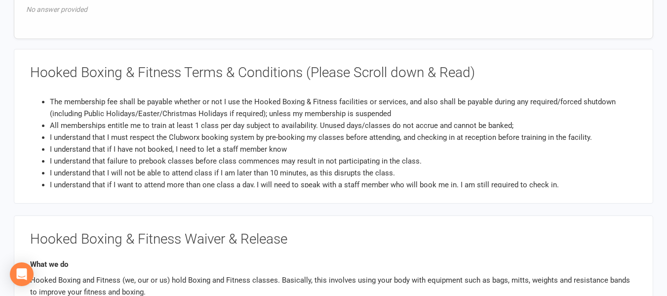
scroll to position [840, 0]
